Goal: Contribute content: Contribute content

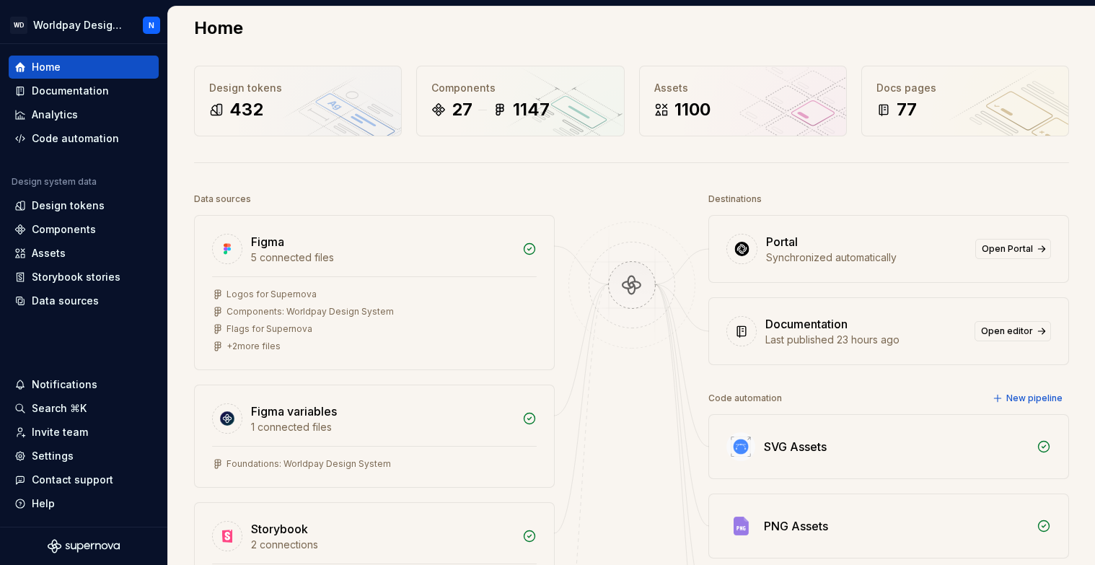
scroll to position [17, 0]
click at [1027, 245] on span "Open Portal" at bounding box center [1006, 248] width 51 height 12
click at [84, 91] on div "Documentation" at bounding box center [70, 91] width 77 height 14
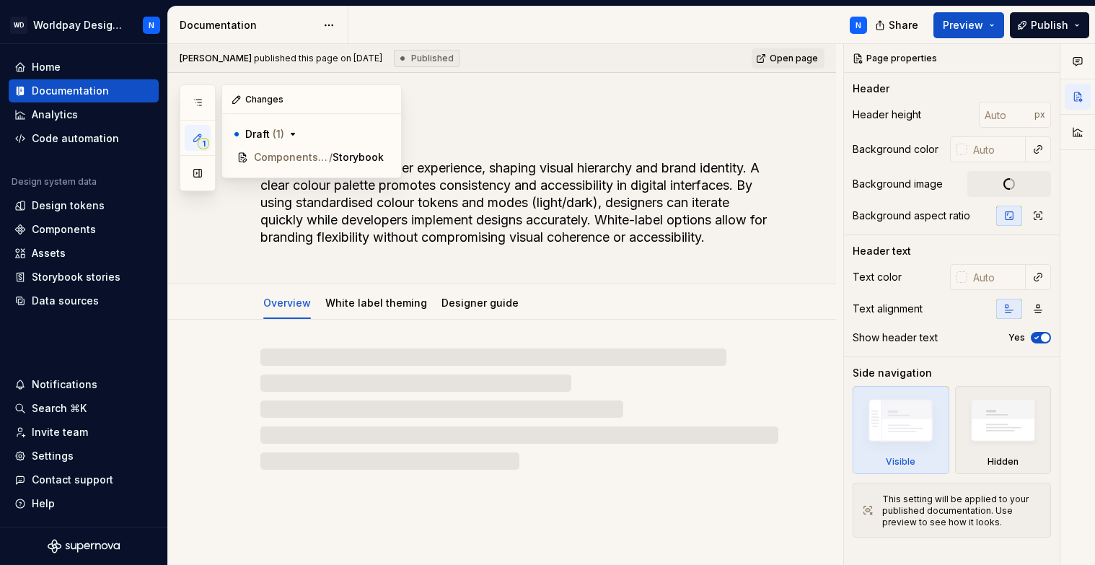
click at [197, 137] on icon "button" at bounding box center [198, 138] width 12 height 12
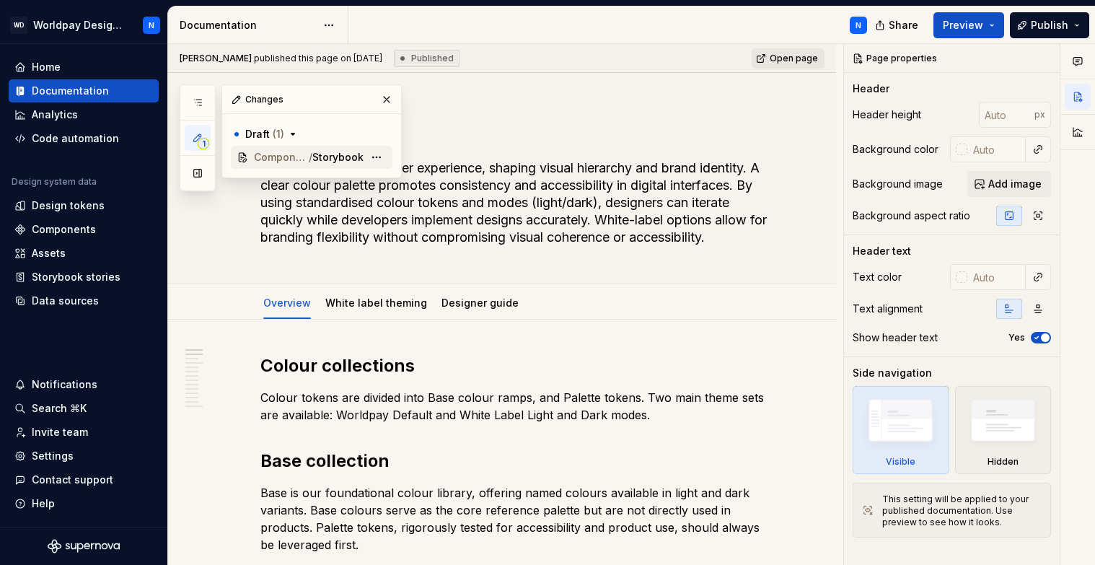
click at [325, 155] on span "Storybook" at bounding box center [337, 157] width 51 height 14
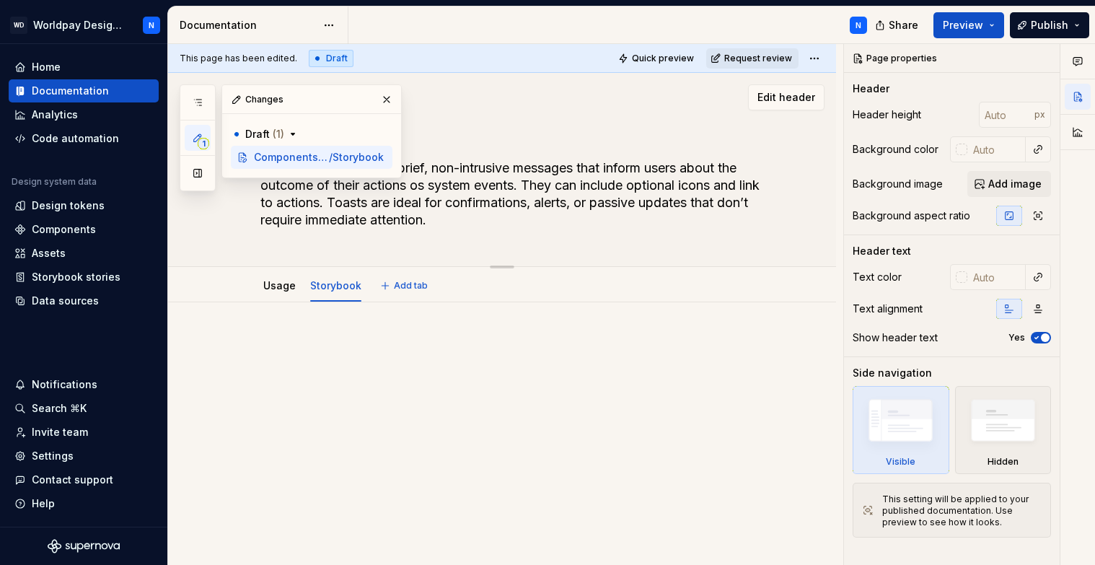
click at [449, 74] on div "Toast Toast notifications are brief, non-intrusive messages that inform users a…" at bounding box center [519, 169] width 518 height 193
click at [390, 98] on button "button" at bounding box center [386, 99] width 20 height 20
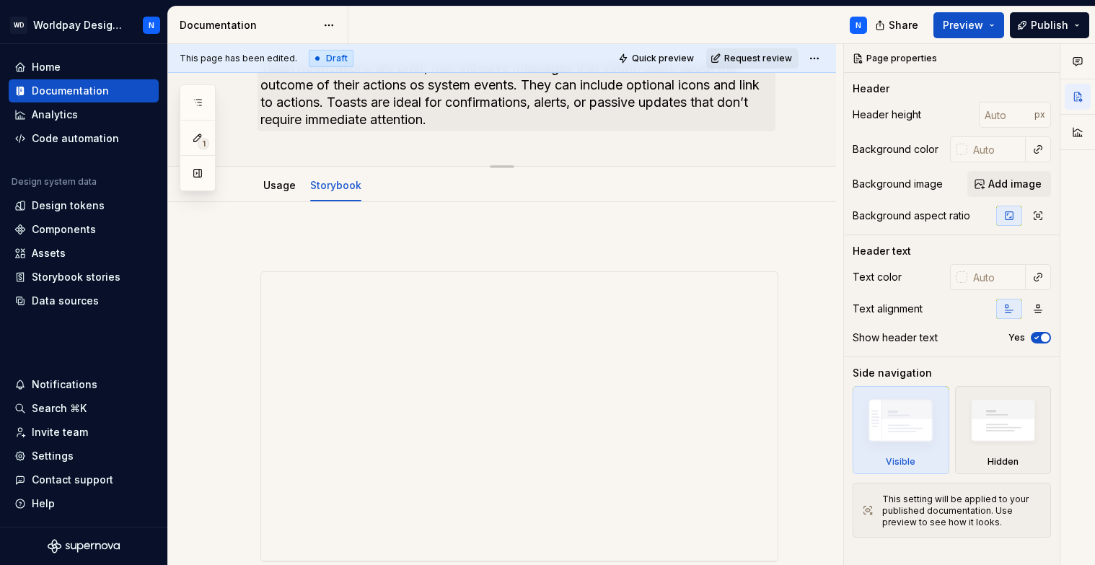
scroll to position [89, 0]
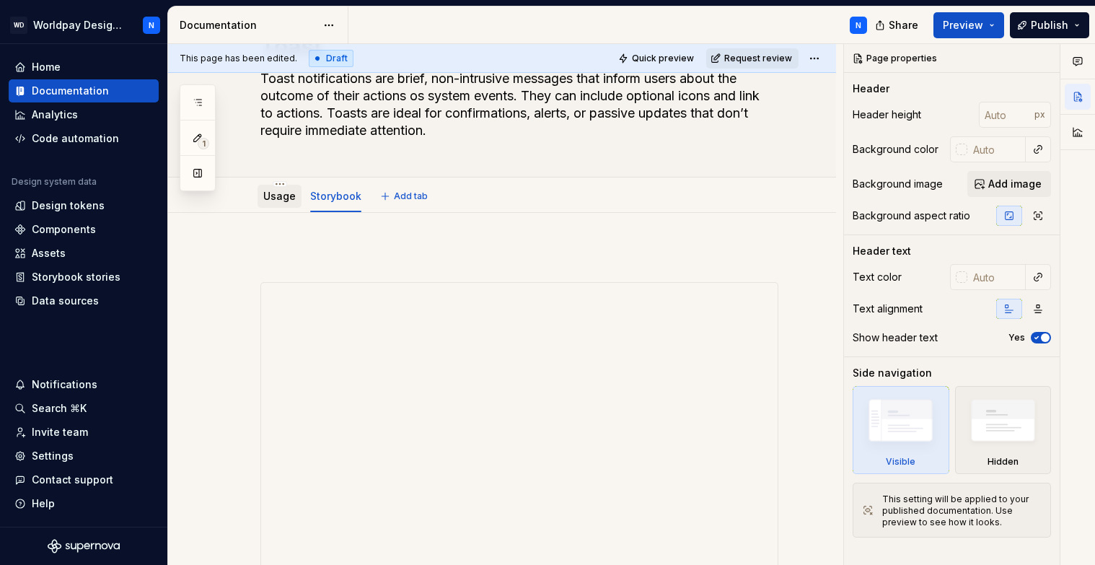
click at [273, 199] on link "Usage" at bounding box center [279, 196] width 32 height 12
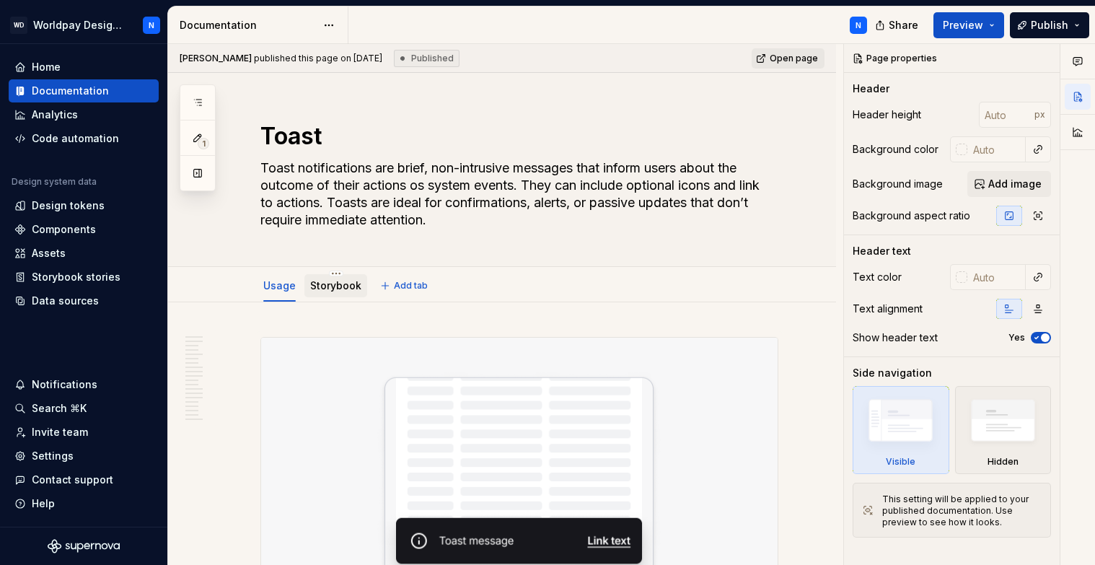
click at [333, 288] on link "Storybook" at bounding box center [335, 285] width 51 height 12
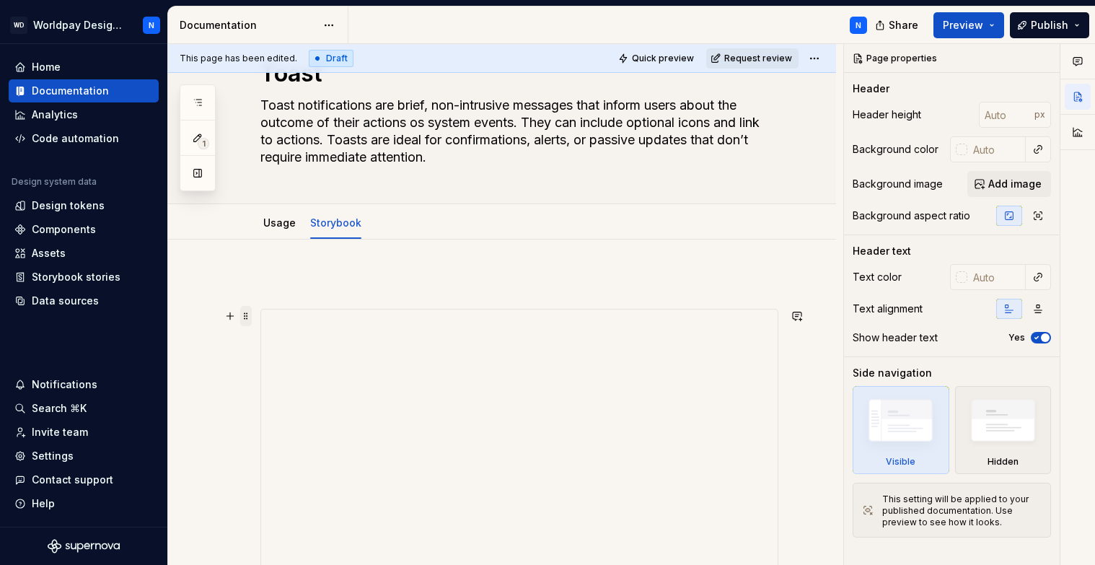
scroll to position [58, 0]
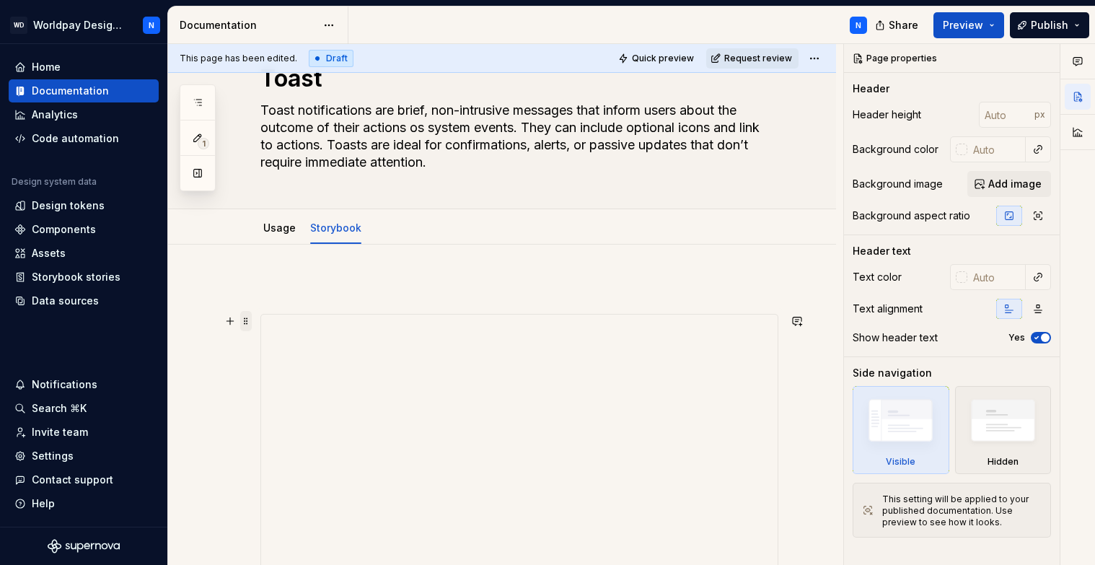
click at [247, 325] on span at bounding box center [246, 321] width 12 height 20
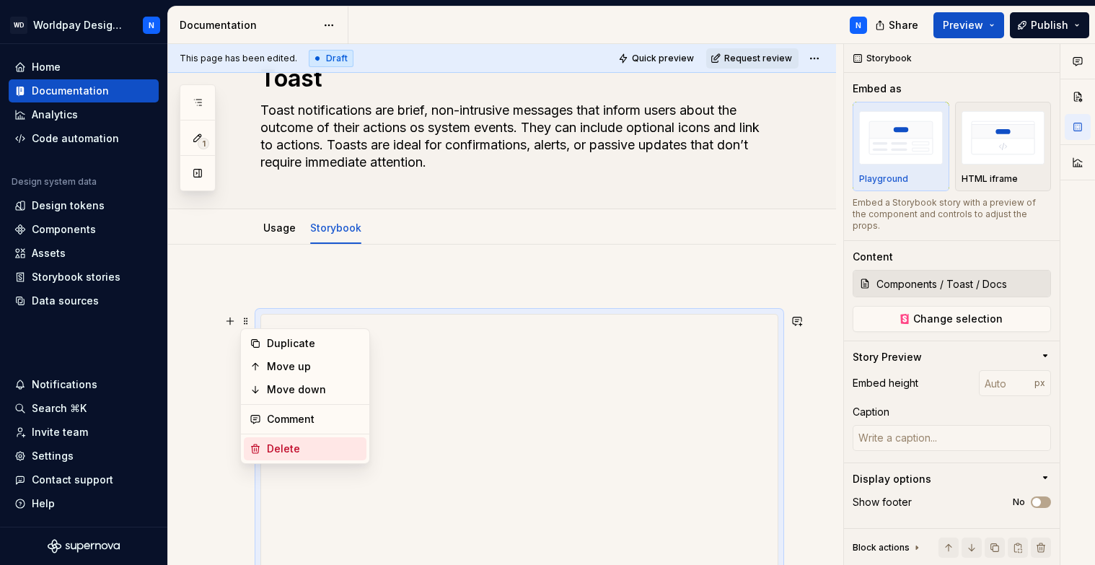
click at [312, 443] on div "Delete" at bounding box center [314, 448] width 94 height 14
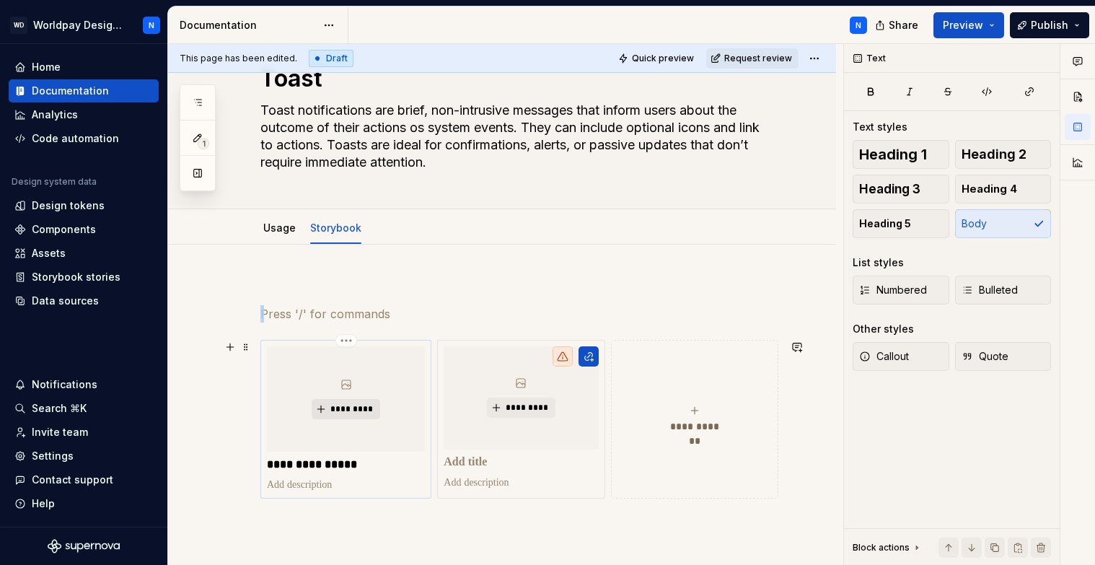
click at [345, 408] on span "*********" at bounding box center [352, 409] width 44 height 12
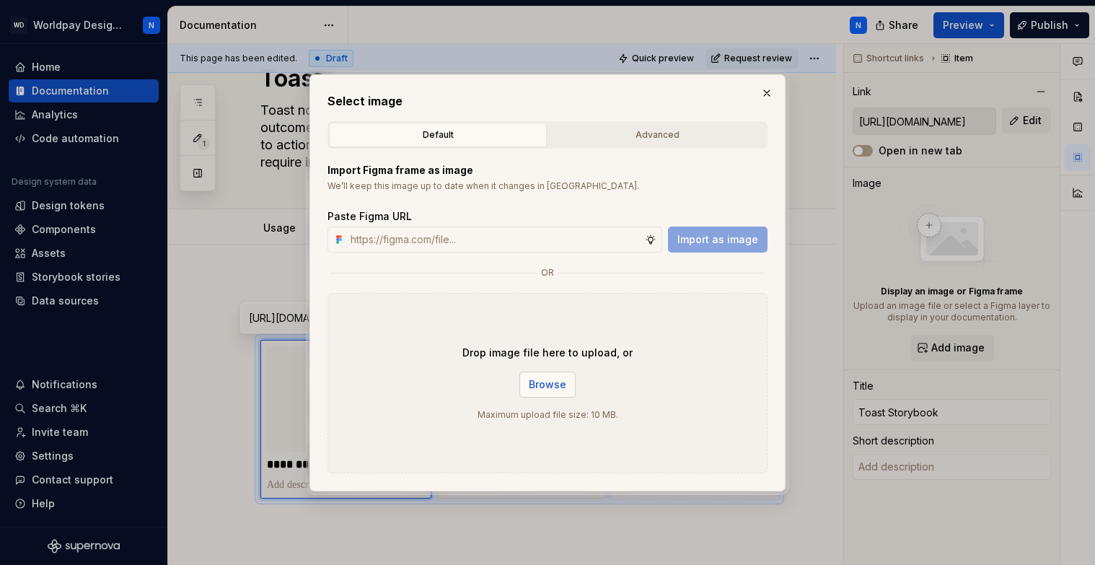
click at [547, 389] on span "Browse" at bounding box center [547, 384] width 37 height 14
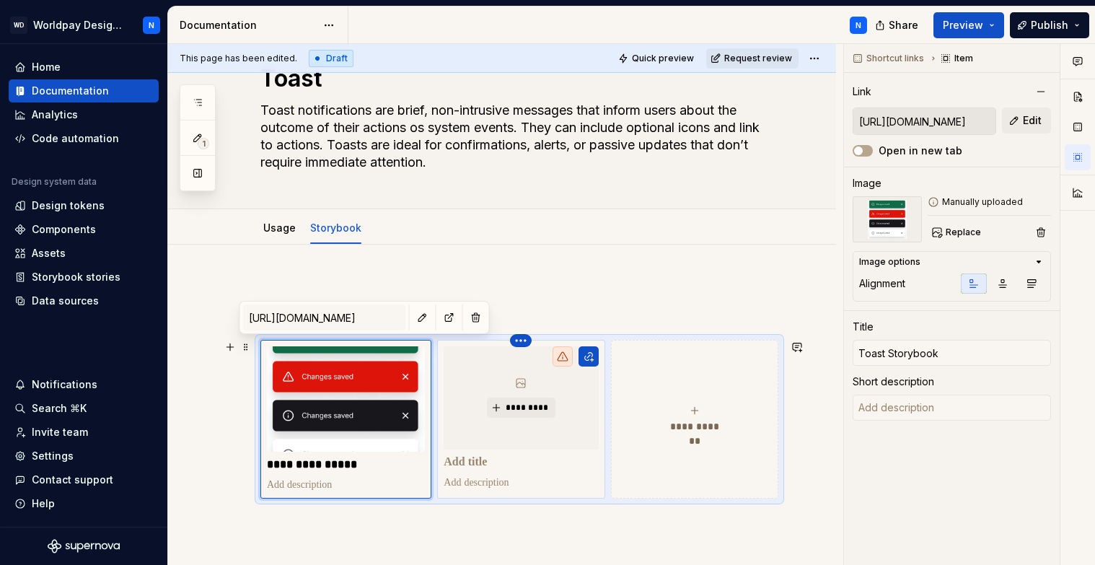
click at [526, 340] on html "WD Worldpay Design System N Home Documentation Analytics Code automation Design…" at bounding box center [547, 282] width 1095 height 565
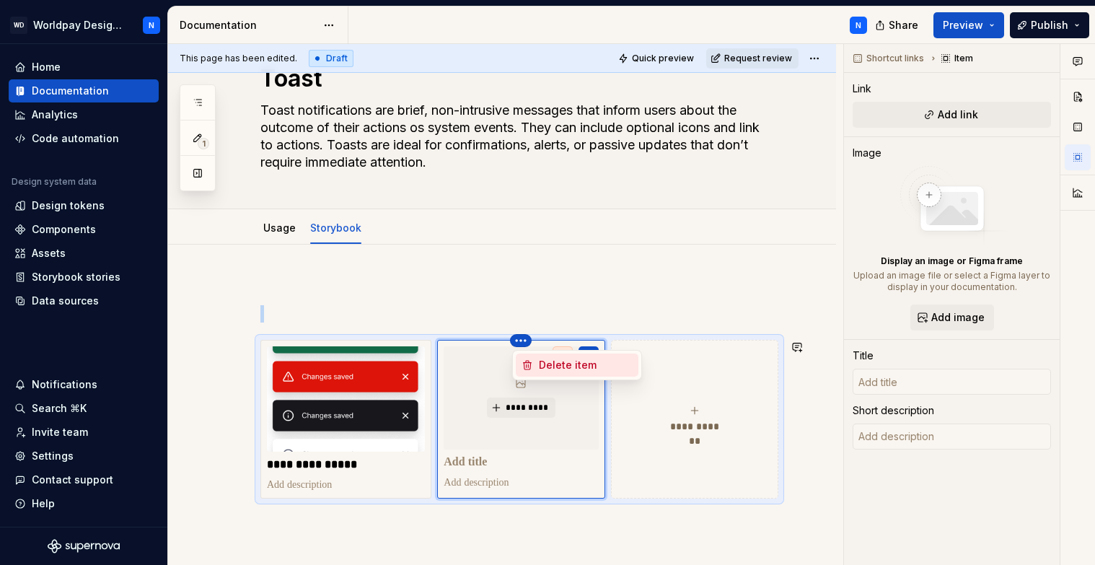
click at [545, 358] on div "Delete item" at bounding box center [586, 365] width 94 height 14
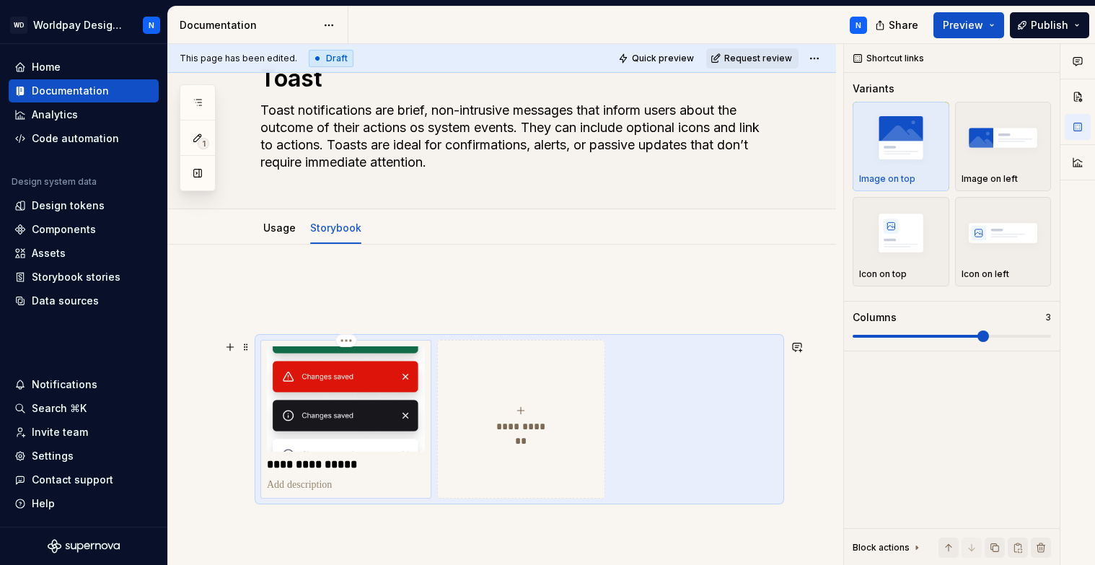
click at [389, 481] on p at bounding box center [346, 484] width 158 height 14
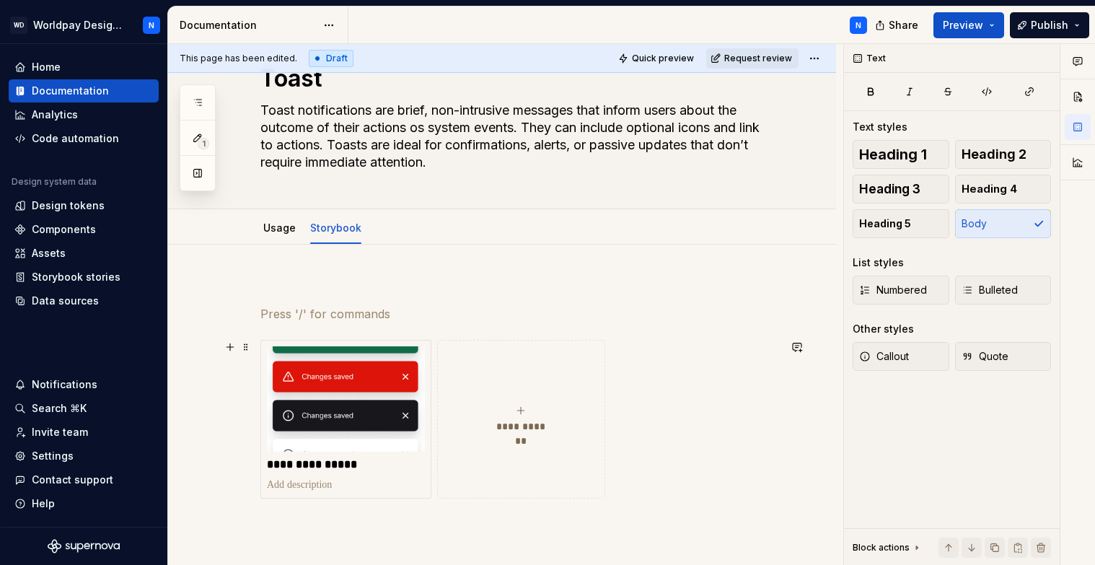
click at [658, 350] on div "**********" at bounding box center [519, 419] width 518 height 159
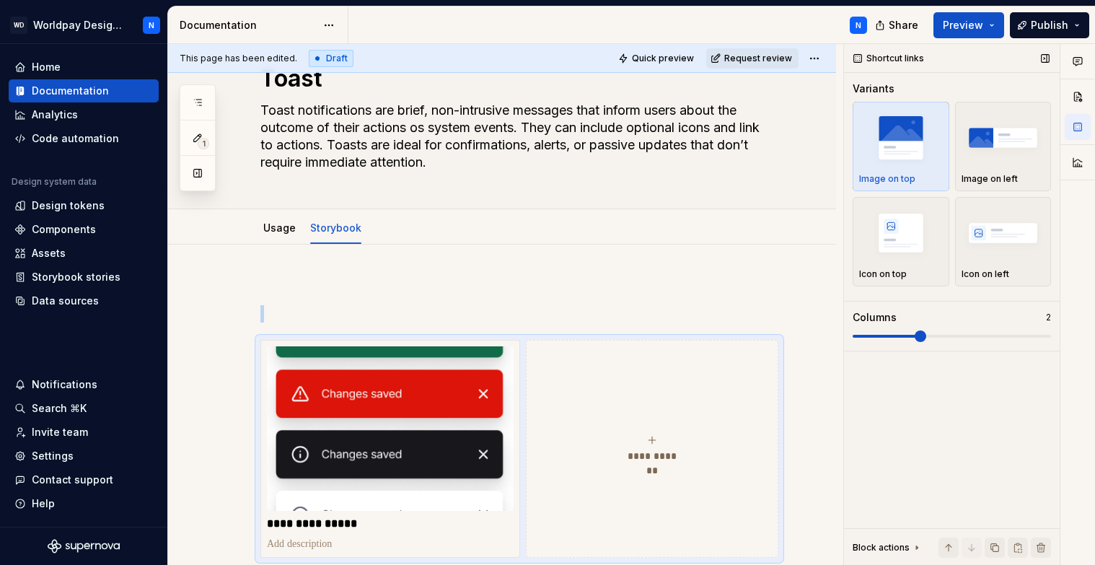
click at [926, 338] on span at bounding box center [920, 336] width 12 height 12
click at [886, 333] on span at bounding box center [951, 336] width 198 height 12
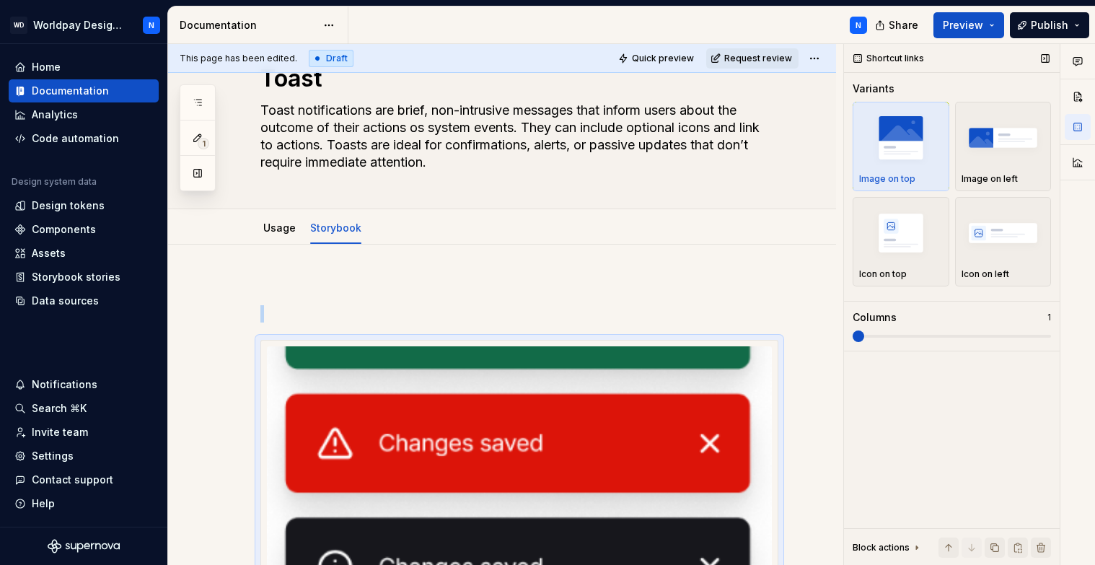
scroll to position [274, 0]
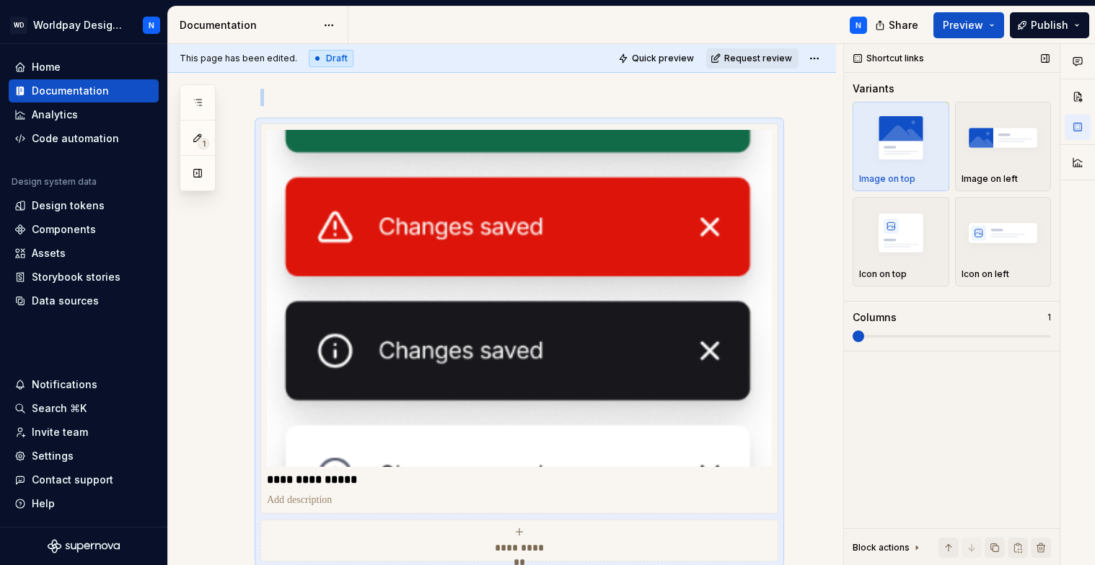
click at [852, 337] on span at bounding box center [852, 336] width 0 height 3
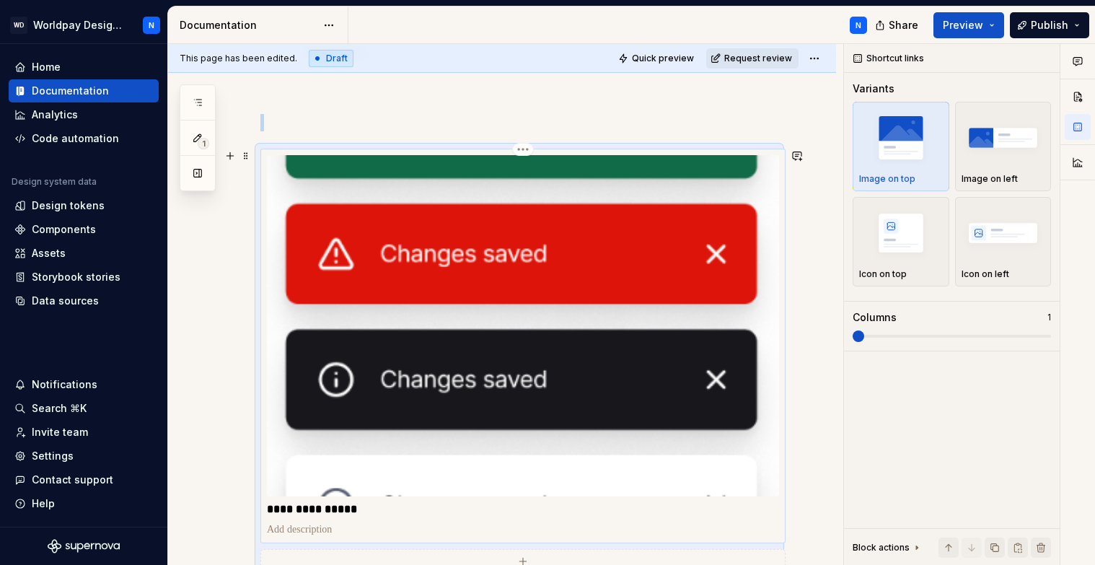
scroll to position [243, 0]
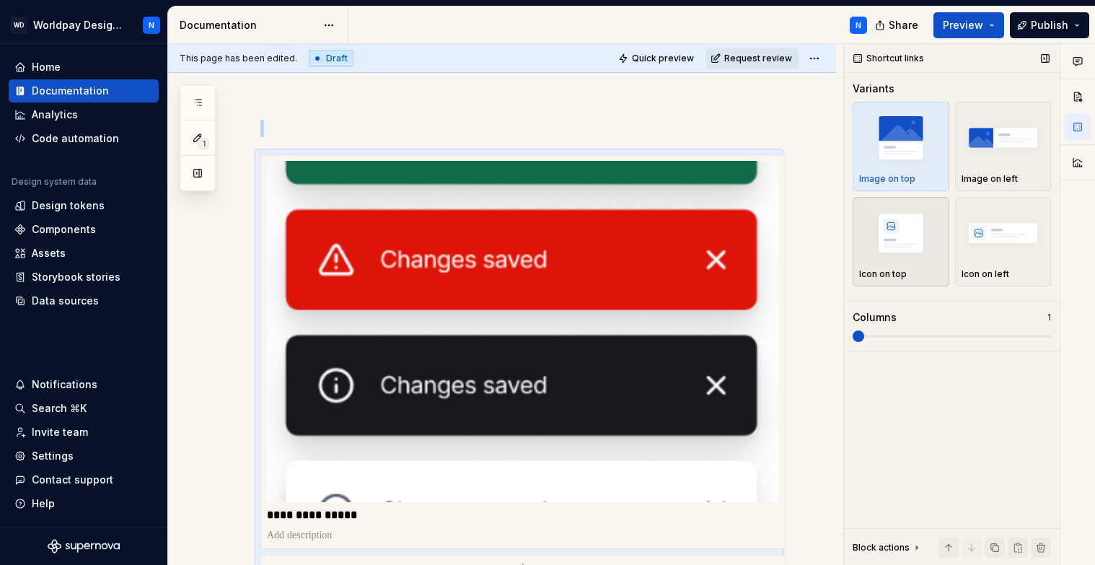
click at [900, 244] on img "button" at bounding box center [901, 232] width 84 height 53
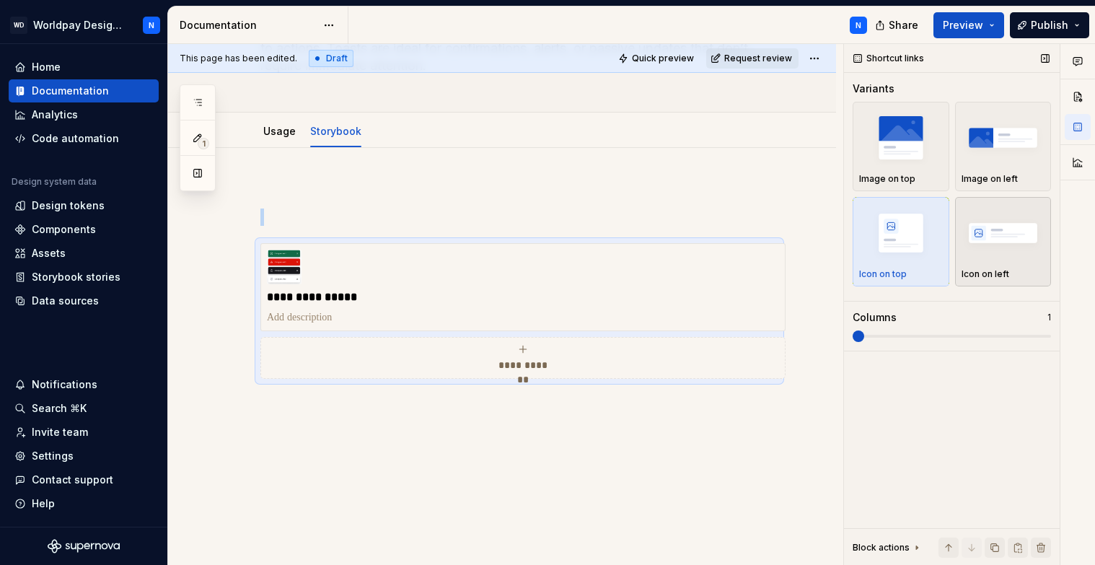
click at [1010, 241] on img "button" at bounding box center [1003, 232] width 84 height 53
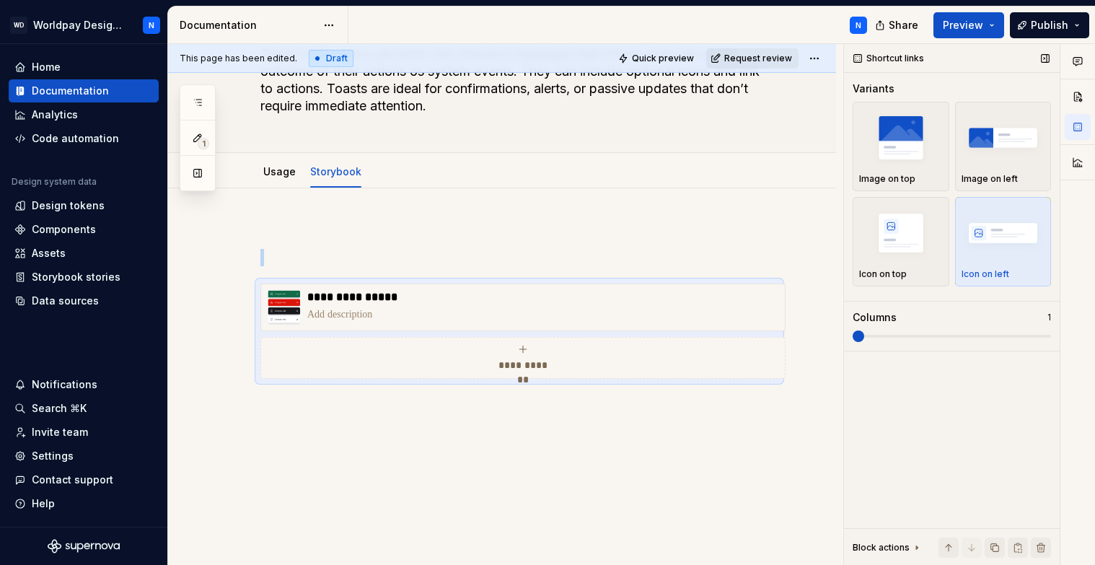
scroll to position [114, 0]
click at [992, 141] on img "button" at bounding box center [1003, 137] width 84 height 53
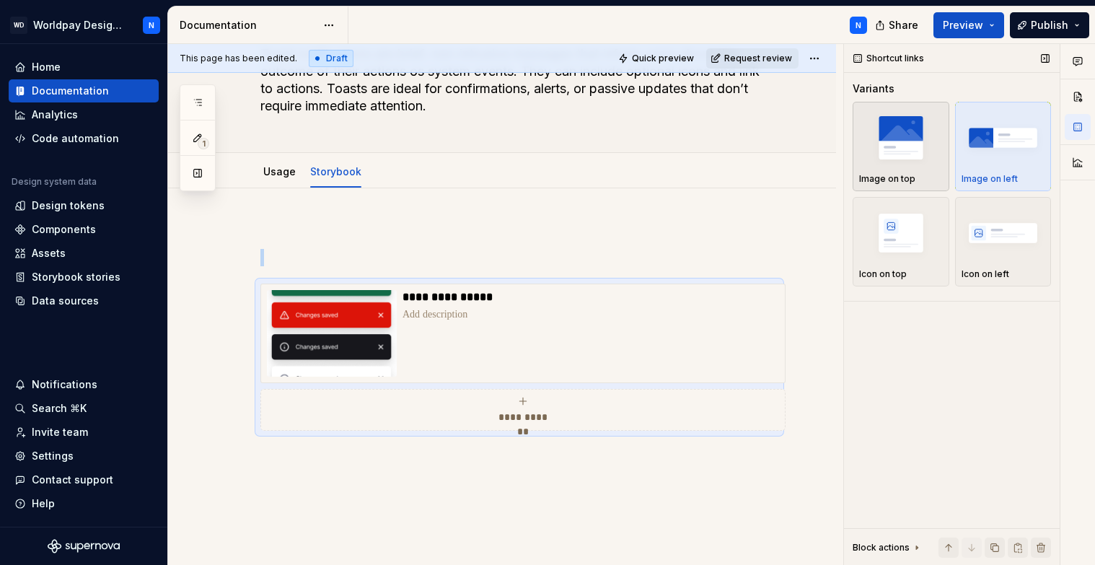
click at [901, 140] on img "button" at bounding box center [901, 137] width 84 height 53
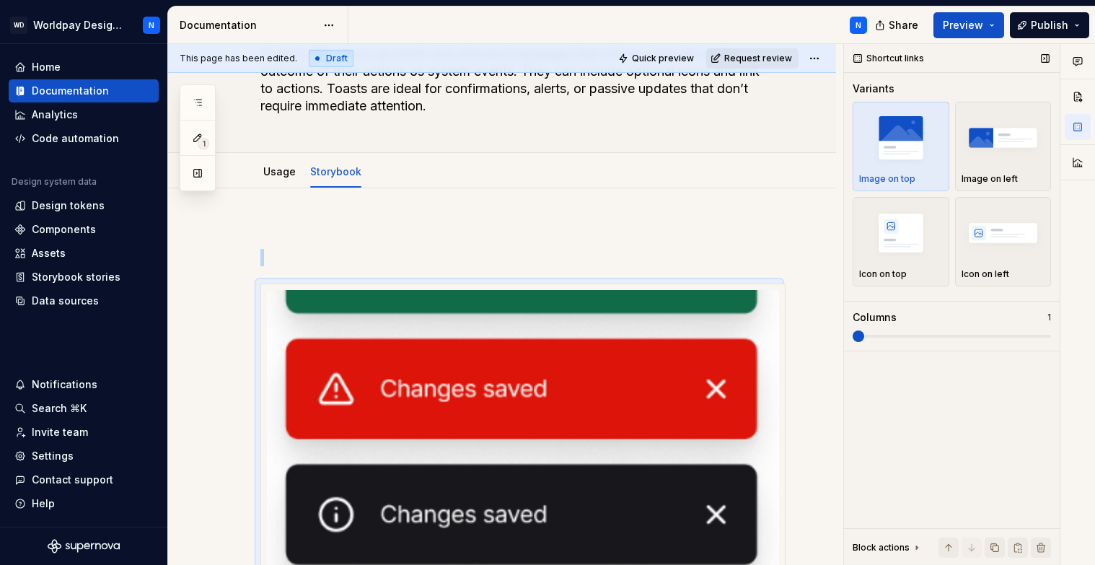
scroll to position [274, 0]
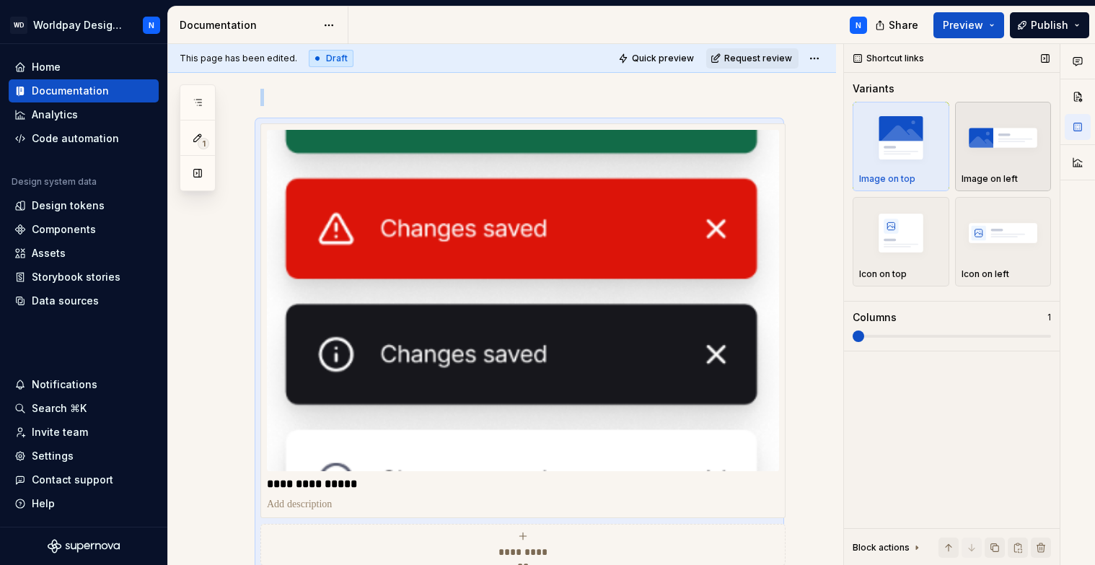
click at [999, 144] on img "button" at bounding box center [1003, 137] width 84 height 53
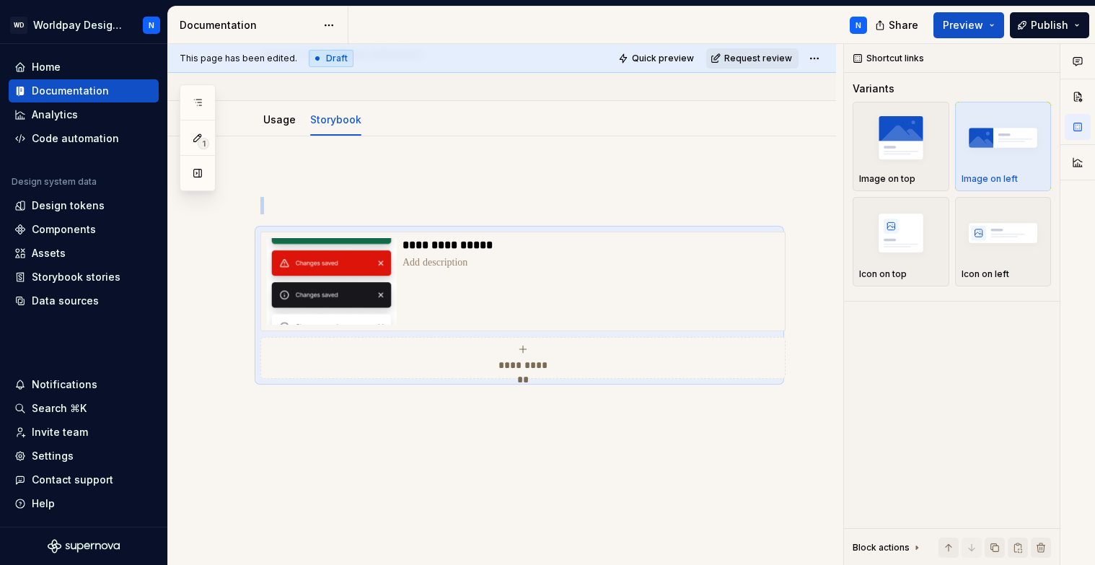
click at [456, 428] on div "**********" at bounding box center [502, 350] width 668 height 429
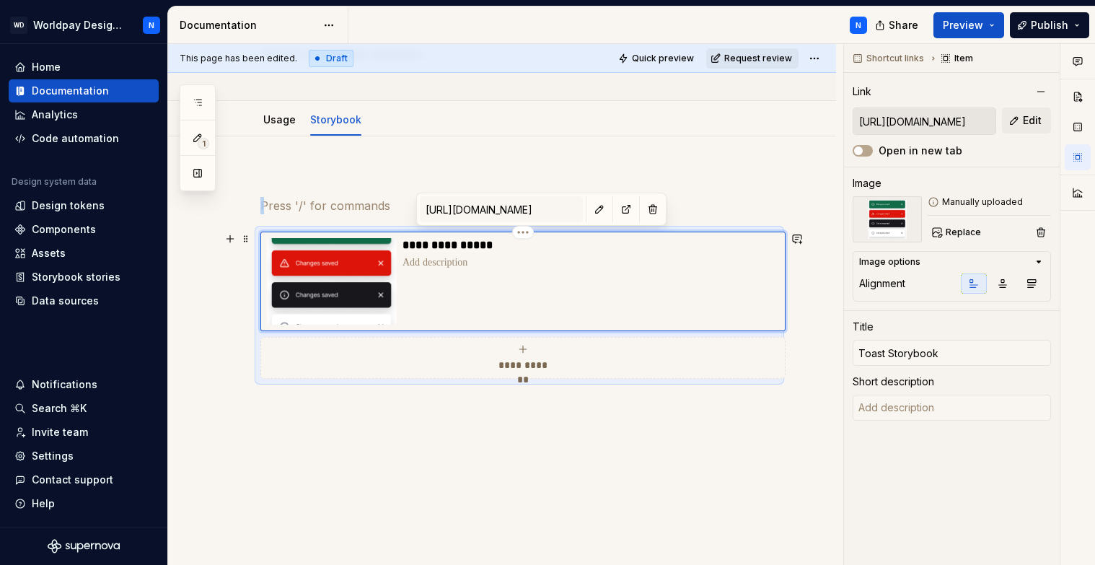
click at [533, 295] on div "**********" at bounding box center [590, 281] width 376 height 87
click at [1032, 287] on icon "button" at bounding box center [1032, 284] width 8 height 8
click at [1000, 284] on icon "button" at bounding box center [1003, 284] width 8 height 8
click at [971, 284] on icon "button" at bounding box center [974, 284] width 8 height 8
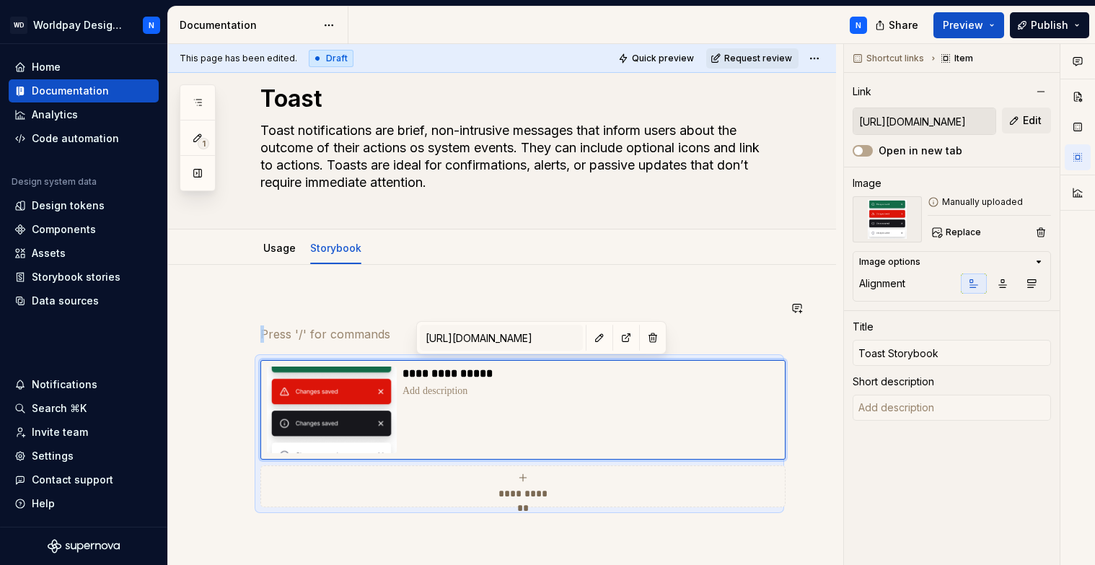
scroll to position [33, 0]
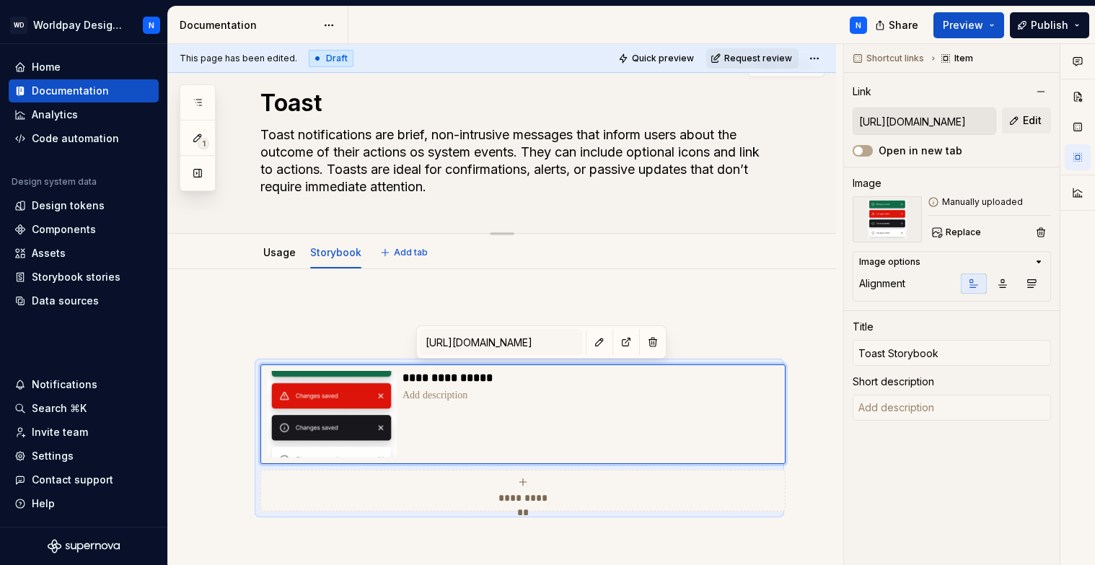
click at [551, 158] on textarea "Toast notifications are brief, non-intrusive messages that inform users about t…" at bounding box center [516, 160] width 518 height 75
drag, startPoint x: 529, startPoint y: 149, endPoint x: 539, endPoint y: 183, distance: 36.1
click at [539, 184] on textarea "Toast notifications are brief, non-intrusive messages that inform users about t…" at bounding box center [516, 160] width 518 height 75
click at [539, 183] on textarea "Toast notifications are brief, non-intrusive messages that inform users about t…" at bounding box center [516, 160] width 518 height 75
drag, startPoint x: 521, startPoint y: 151, endPoint x: 261, endPoint y: 138, distance: 260.6
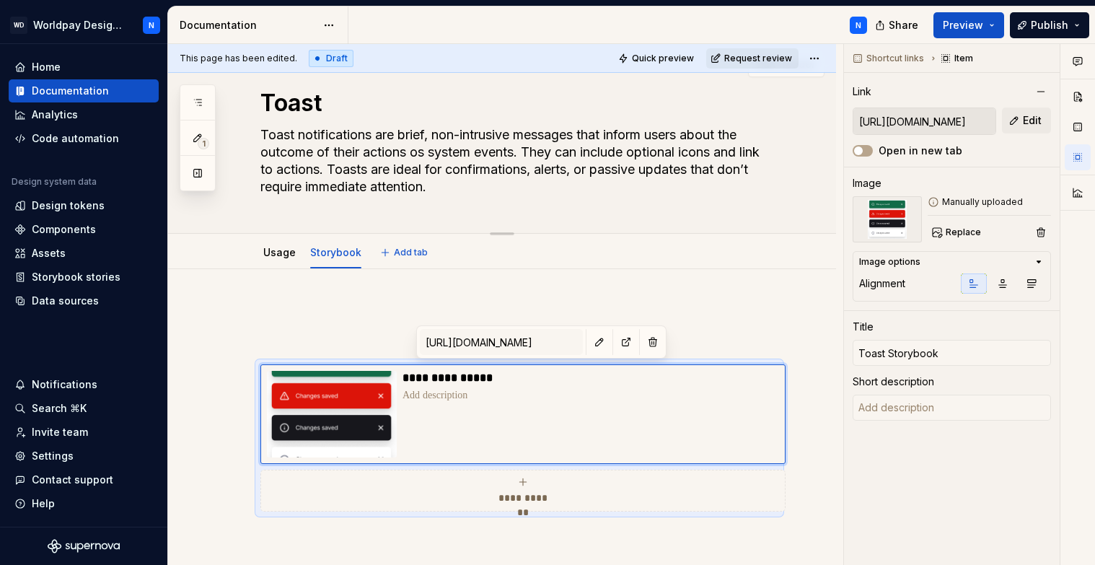
click at [261, 138] on textarea "Toast notifications are brief, non-intrusive messages that inform users about t…" at bounding box center [516, 160] width 518 height 75
click at [889, 410] on textarea at bounding box center [951, 407] width 198 height 26
paste textarea "Toast notifications are brief, non-intrusive messages that inform users about t…"
type textarea "*"
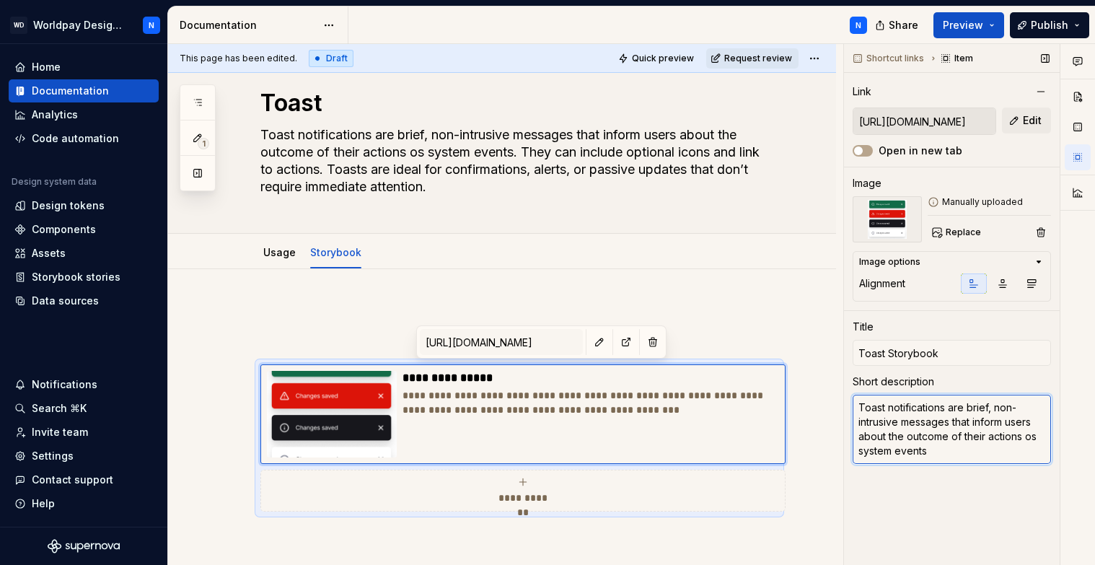
type textarea "Toast notifications are brief, non-intrusive messages that inform users about t…"
click at [919, 498] on div "Shortcut links Item Link [URL][DOMAIN_NAME] Edit Open in new tab Image Manually…" at bounding box center [952, 304] width 216 height 521
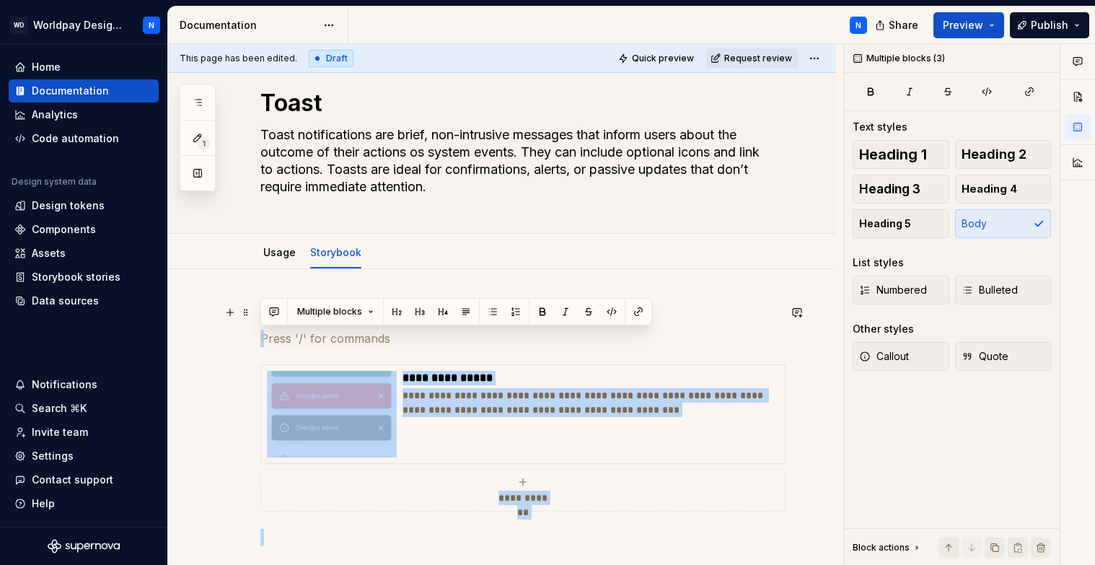
click at [717, 315] on p at bounding box center [519, 312] width 518 height 17
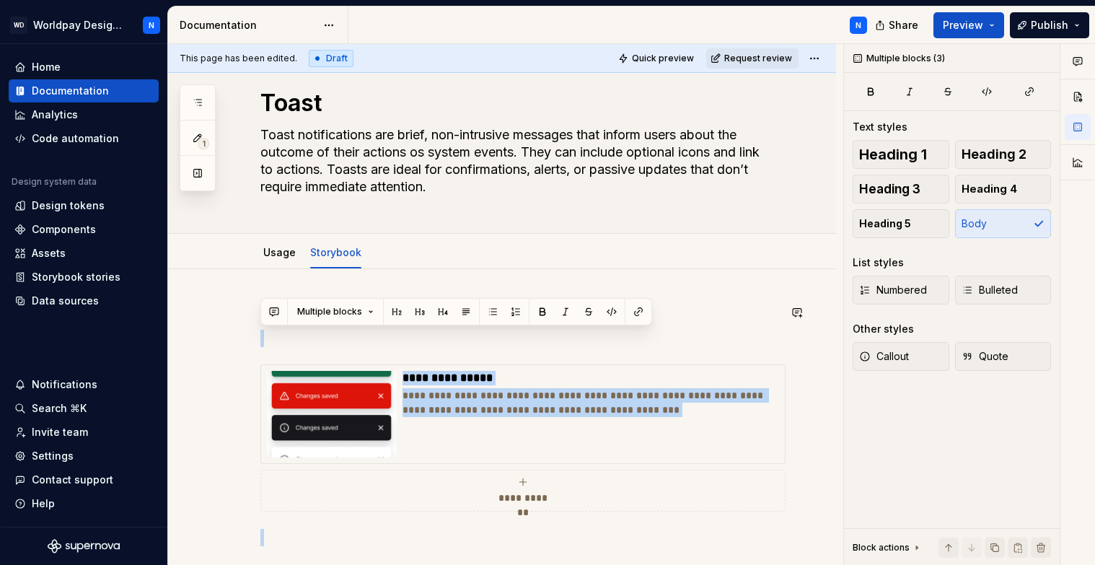
click at [712, 284] on div "**********" at bounding box center [502, 501] width 668 height 464
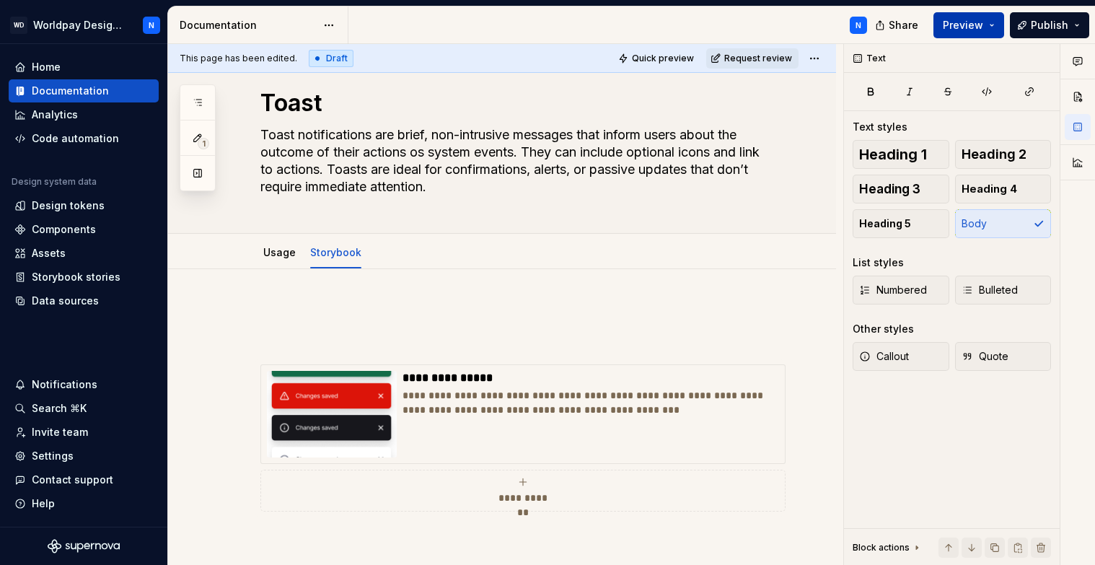
click at [971, 24] on span "Preview" at bounding box center [962, 25] width 40 height 14
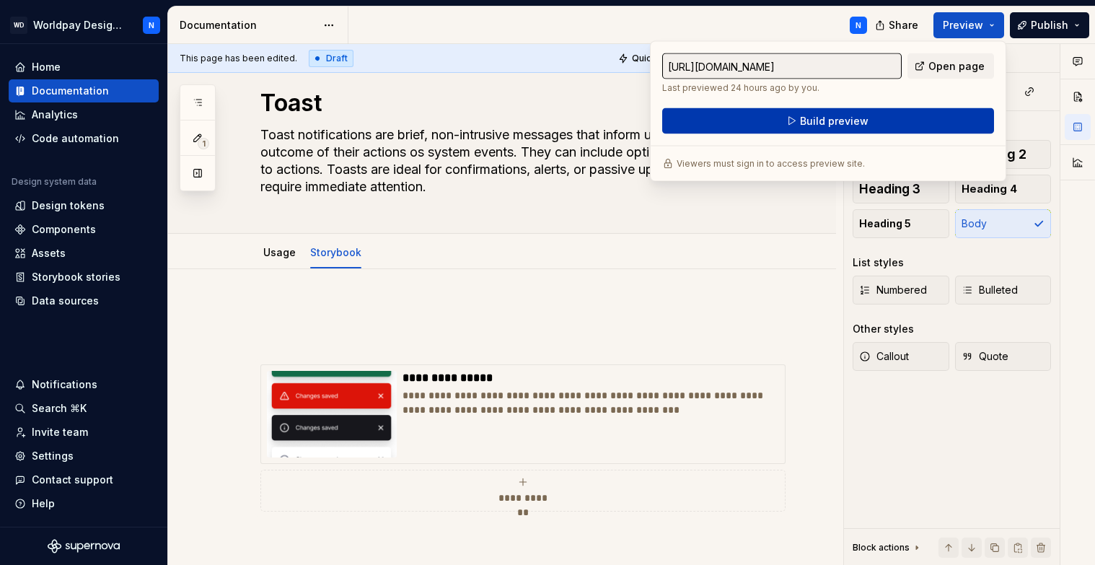
click at [836, 120] on span "Build preview" at bounding box center [834, 121] width 69 height 14
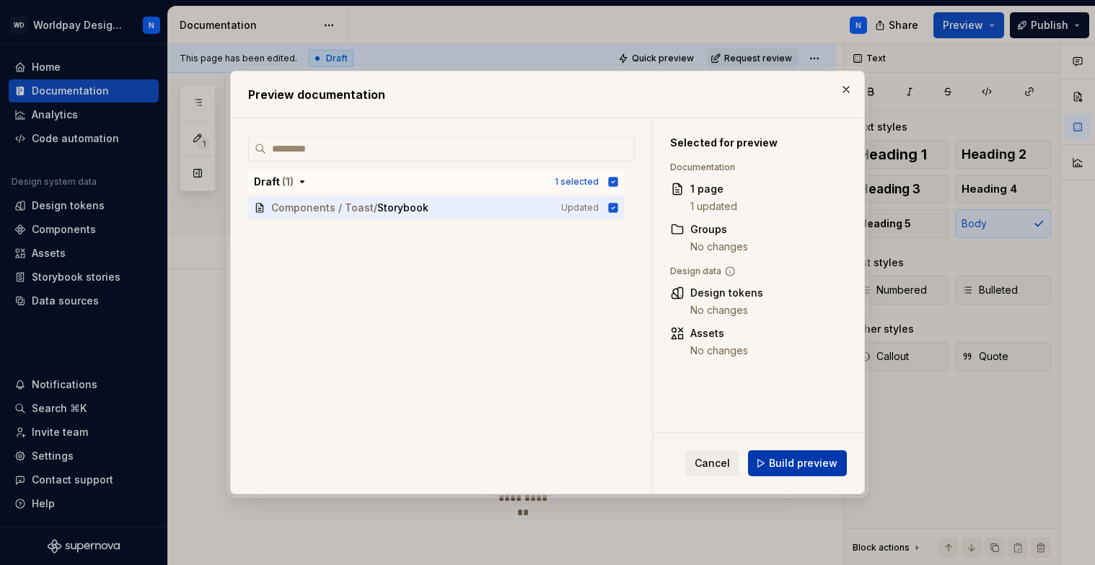
click at [803, 459] on span "Build preview" at bounding box center [803, 463] width 69 height 14
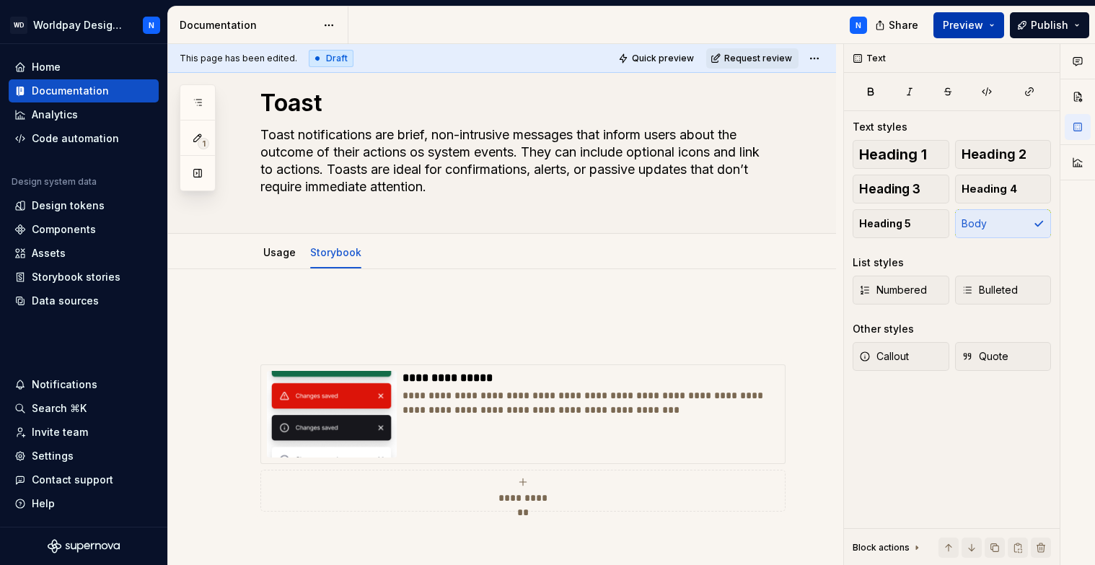
click at [992, 25] on button "Preview" at bounding box center [968, 25] width 71 height 26
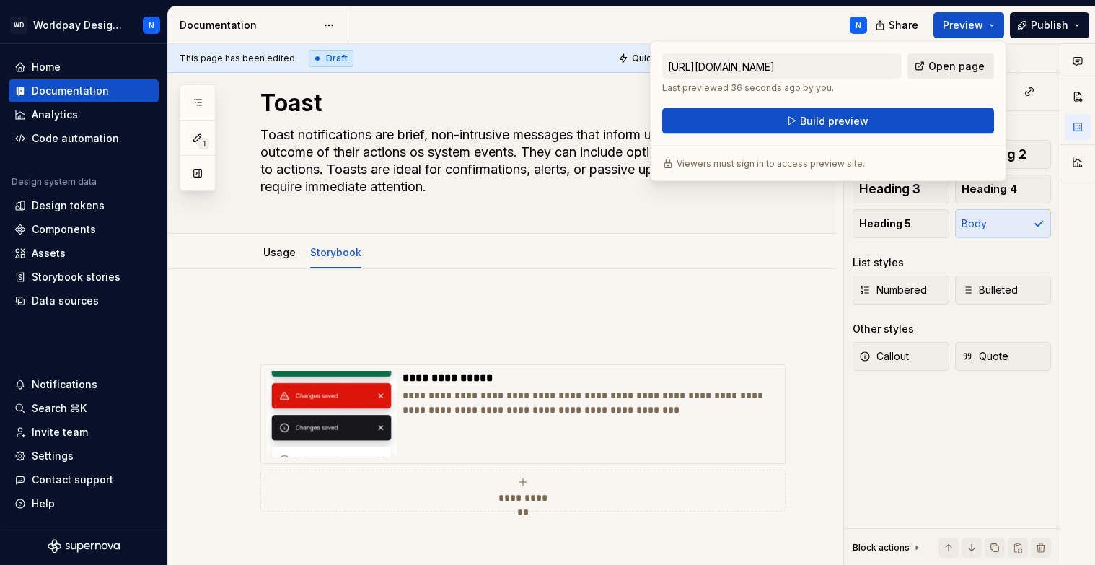
click at [955, 65] on span "Open page" at bounding box center [956, 66] width 56 height 14
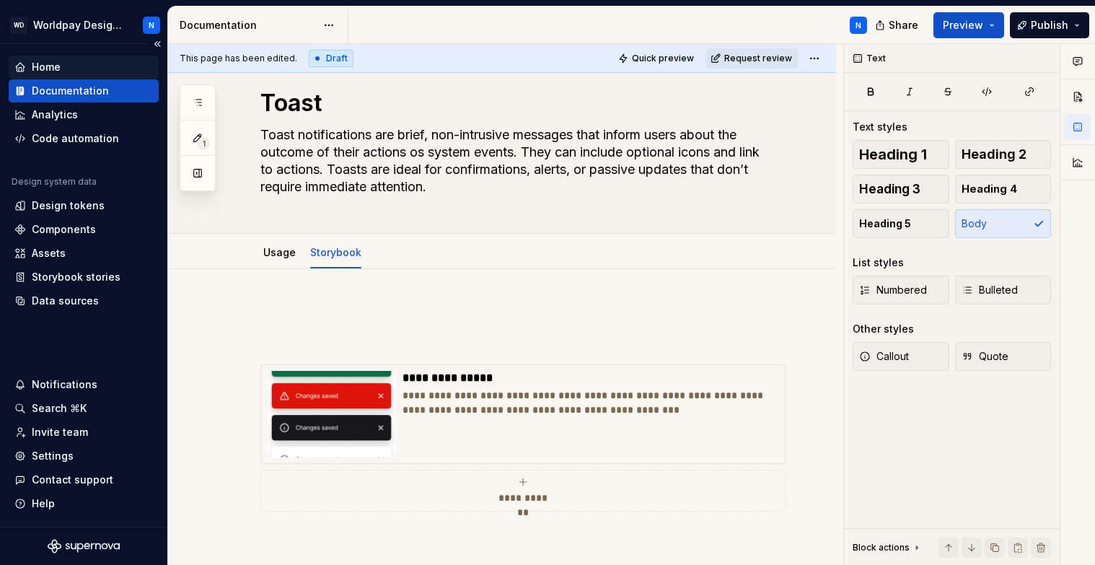
click at [78, 65] on div "Home" at bounding box center [83, 67] width 138 height 14
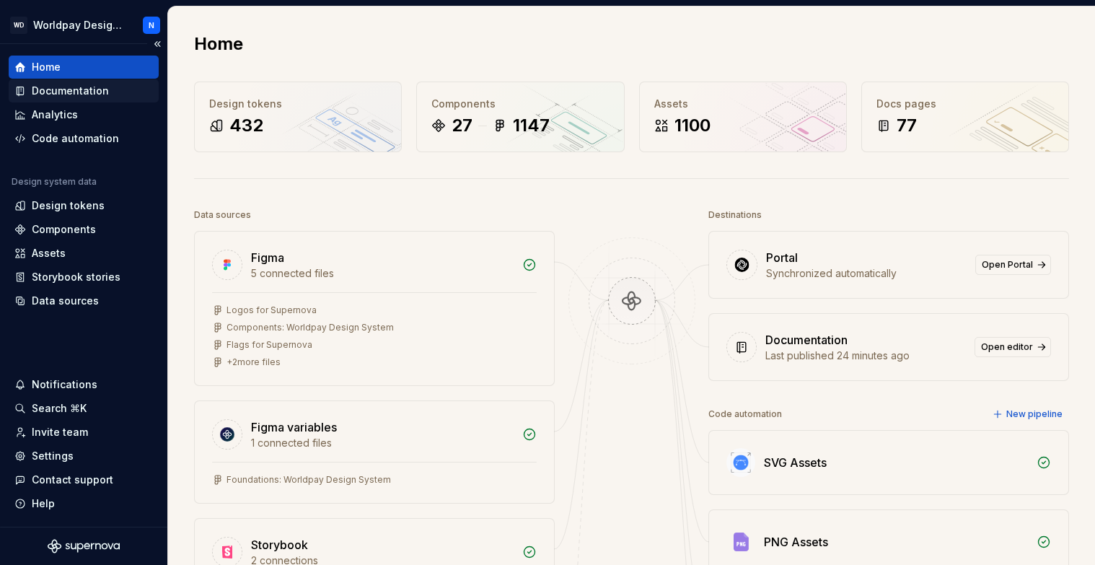
click at [83, 90] on div "Documentation" at bounding box center [70, 91] width 77 height 14
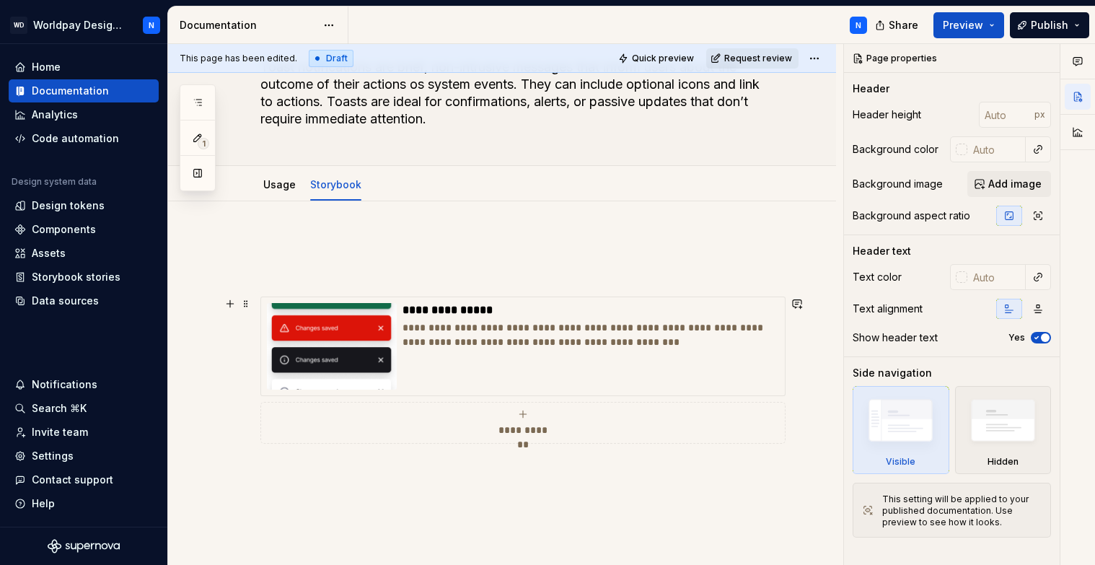
scroll to position [102, 0]
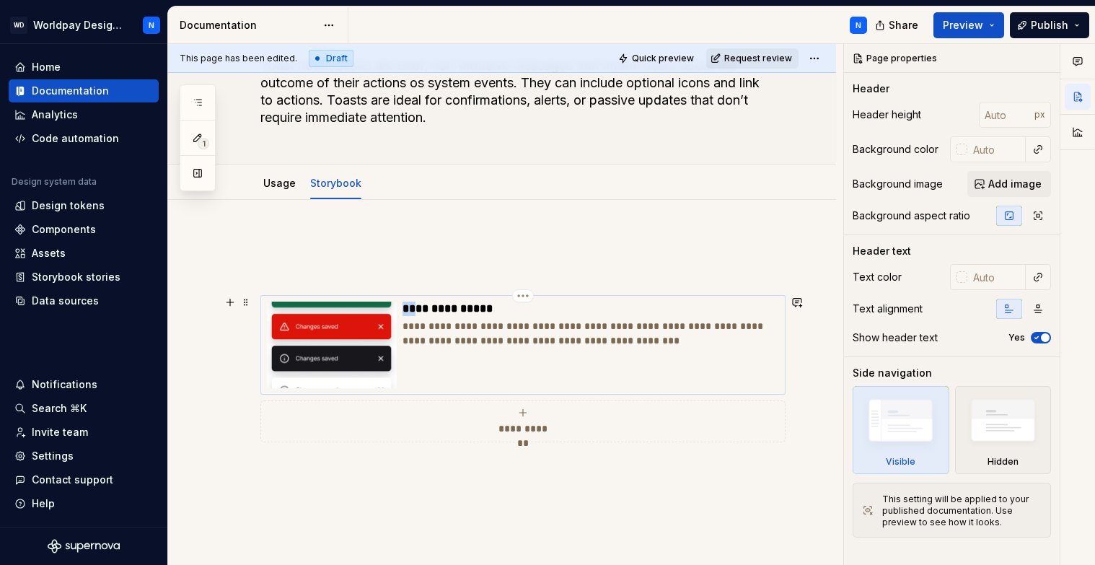
drag, startPoint x: 405, startPoint y: 308, endPoint x: 413, endPoint y: 307, distance: 8.7
click at [413, 307] on p "**********" at bounding box center [590, 308] width 376 height 14
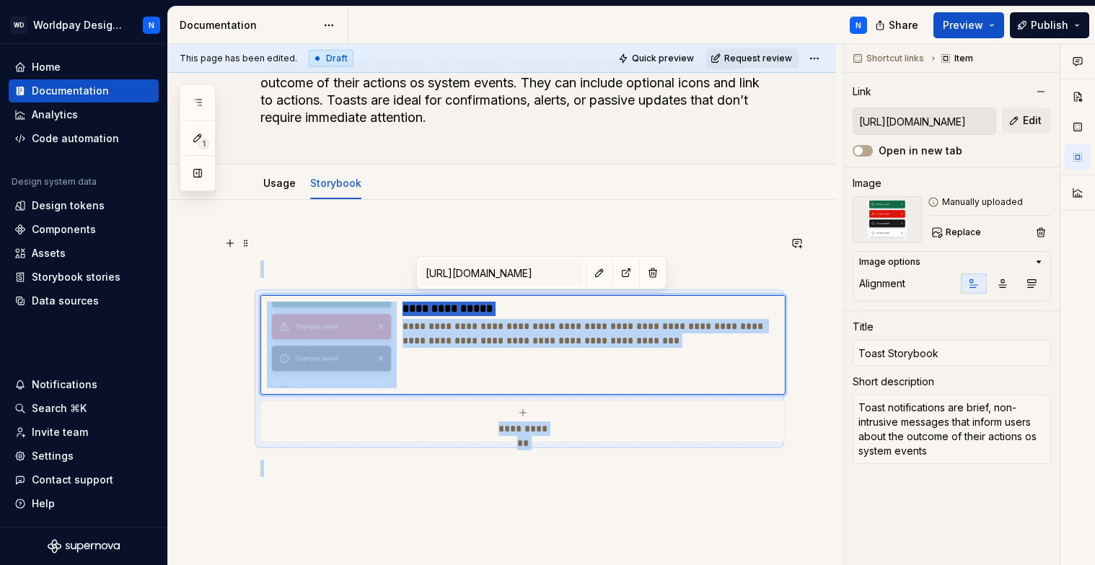
click at [354, 243] on p at bounding box center [519, 242] width 518 height 17
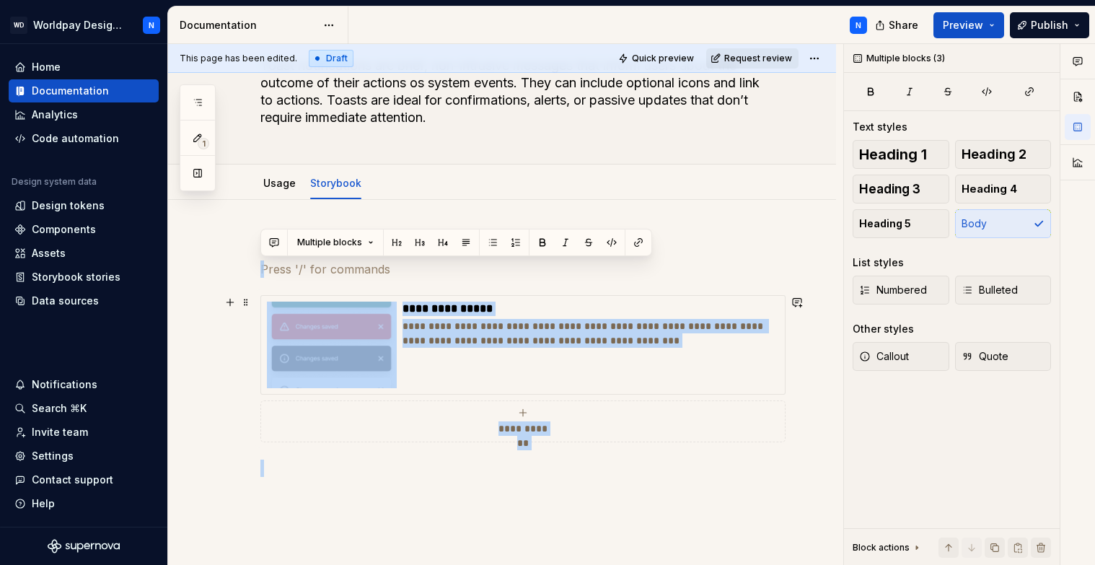
click at [214, 402] on div "**********" at bounding box center [505, 304] width 675 height 521
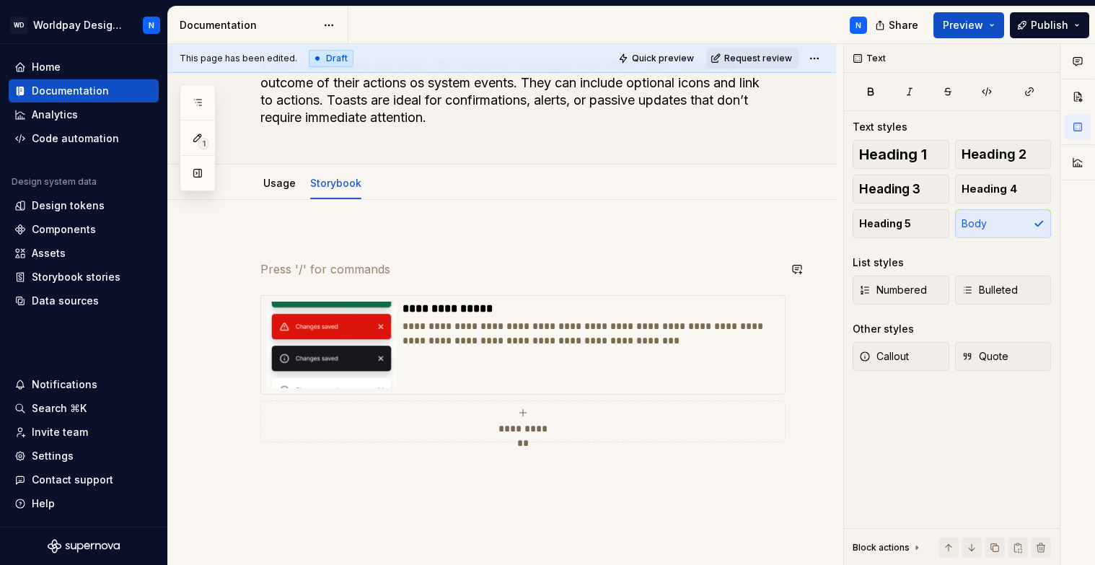
click at [326, 288] on div "**********" at bounding box center [519, 355] width 518 height 242
click at [95, 275] on div "Storybook stories" at bounding box center [76, 277] width 89 height 14
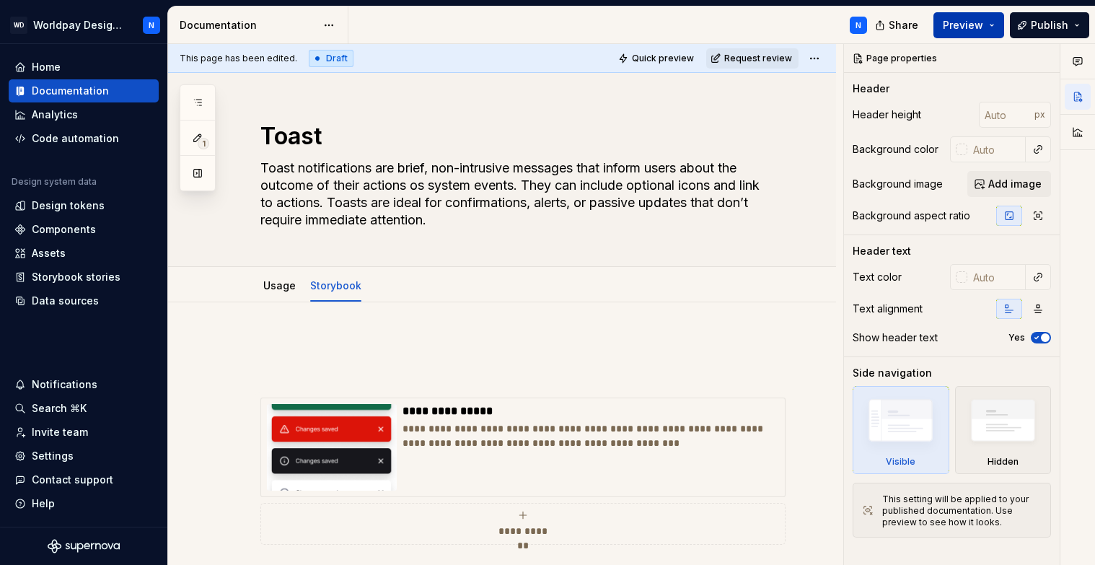
click at [982, 23] on span "Preview" at bounding box center [962, 25] width 40 height 14
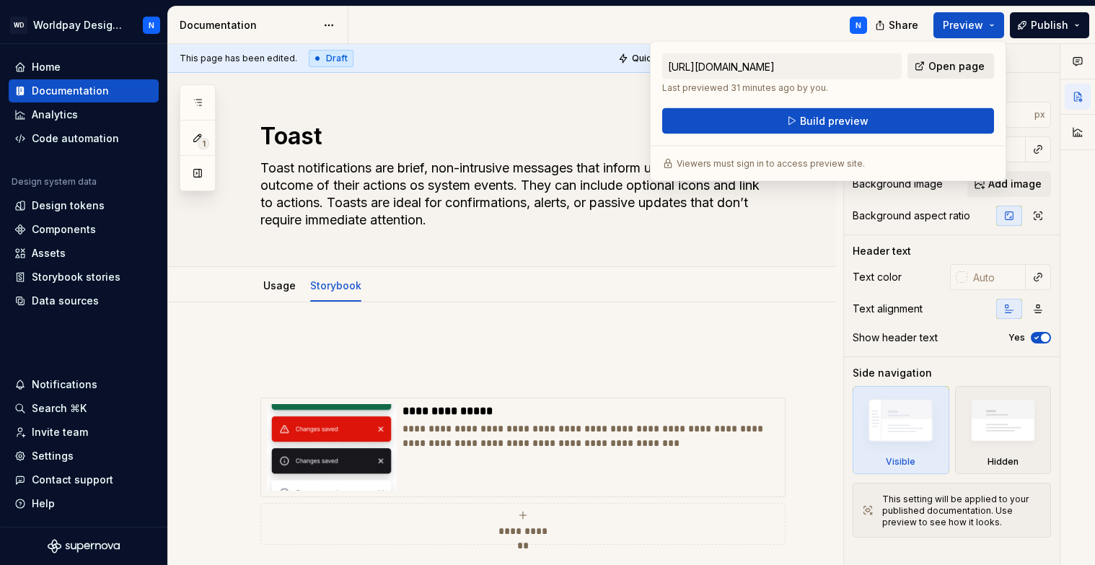
click at [955, 66] on span "Open page" at bounding box center [956, 66] width 56 height 14
type textarea "*"
